Goal: Navigation & Orientation: Go to known website

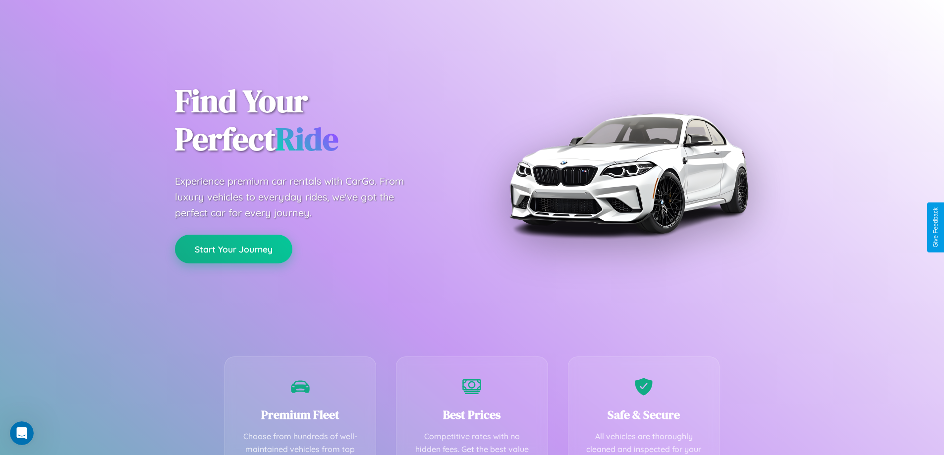
click at [233, 249] on button "Start Your Journey" at bounding box center [233, 249] width 117 height 29
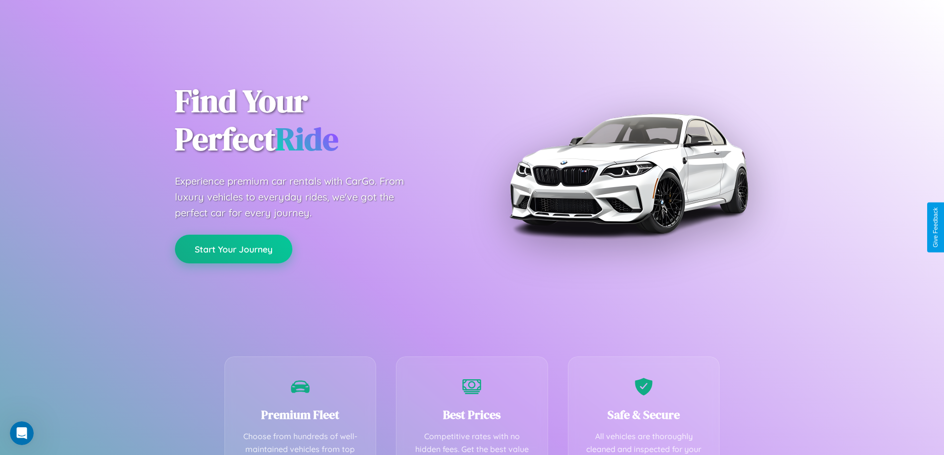
click at [233, 249] on button "Start Your Journey" at bounding box center [233, 249] width 117 height 29
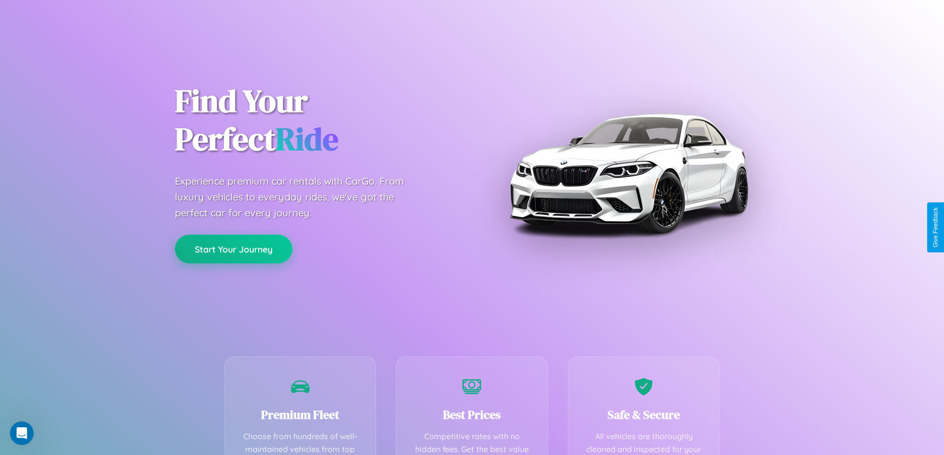
click at [233, 249] on button "Start Your Journey" at bounding box center [233, 249] width 117 height 29
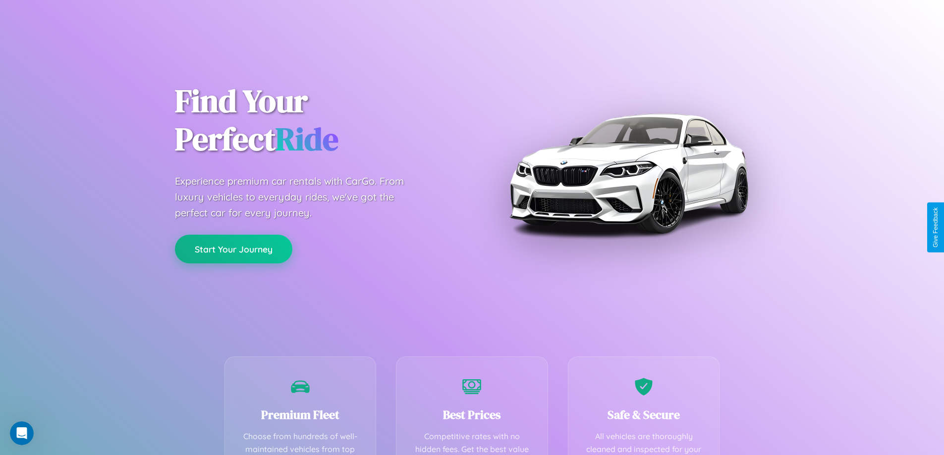
click at [233, 249] on button "Start Your Journey" at bounding box center [233, 249] width 117 height 29
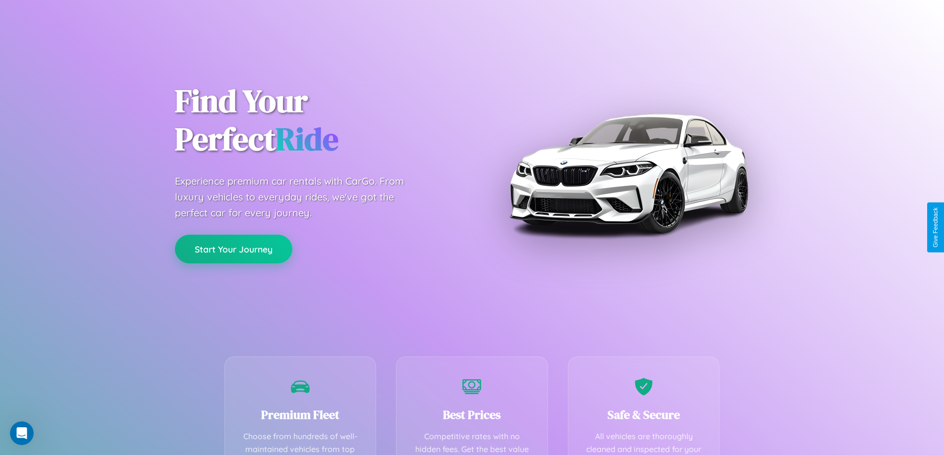
click at [233, 249] on button "Start Your Journey" at bounding box center [233, 249] width 117 height 29
